Goal: Information Seeking & Learning: Learn about a topic

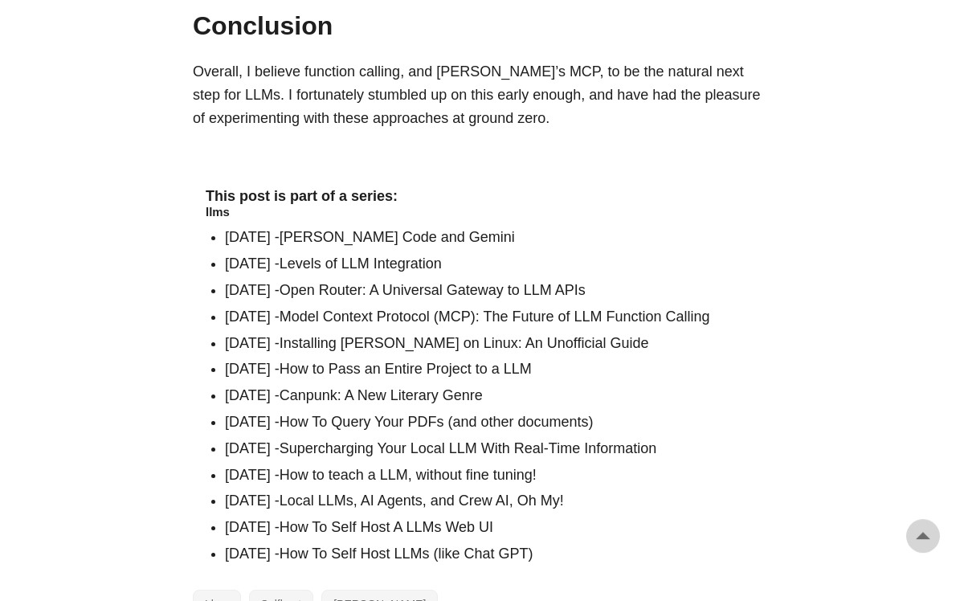
scroll to position [6806, 0]
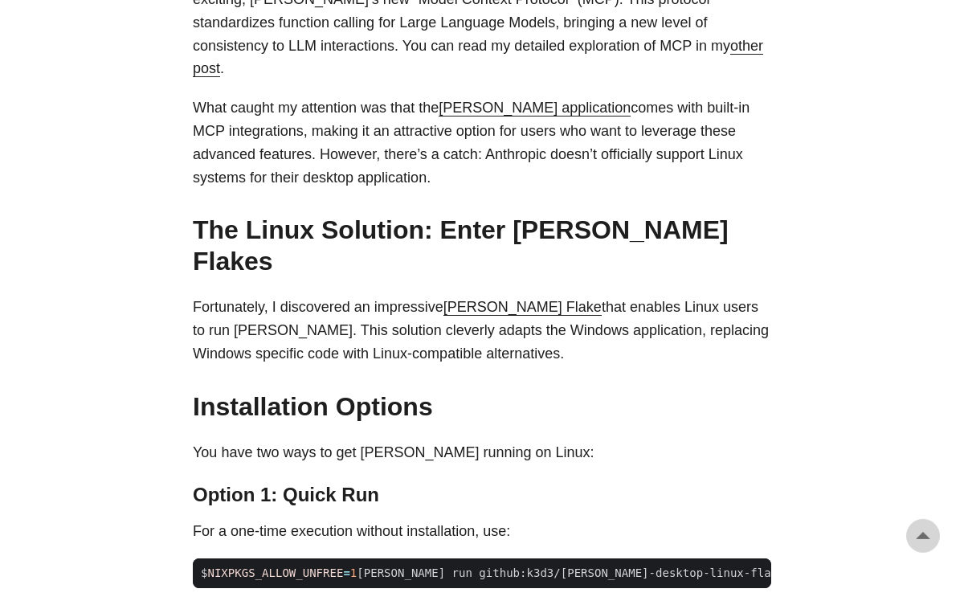
scroll to position [855, 0]
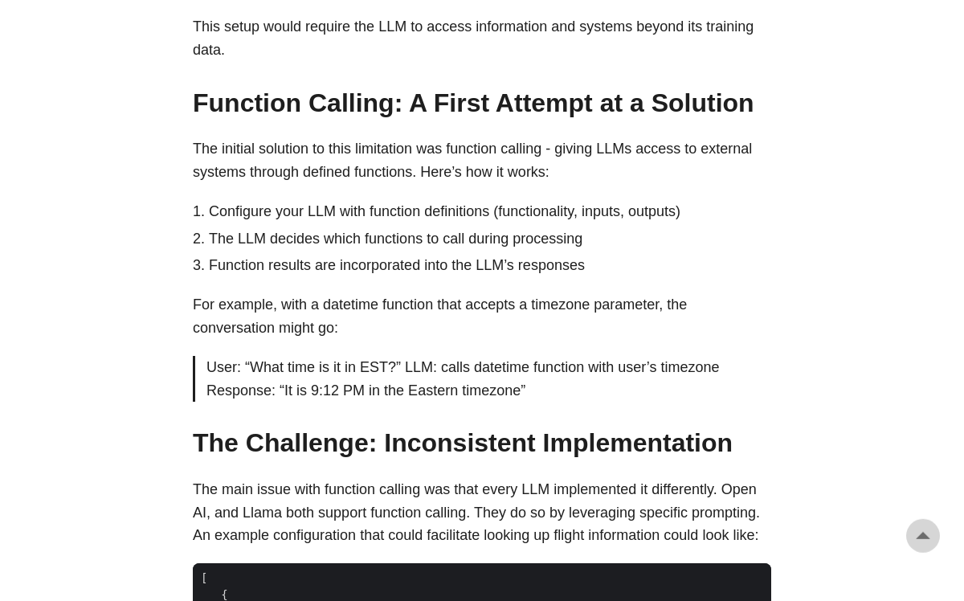
scroll to position [1205, 0]
